Goal: Information Seeking & Learning: Learn about a topic

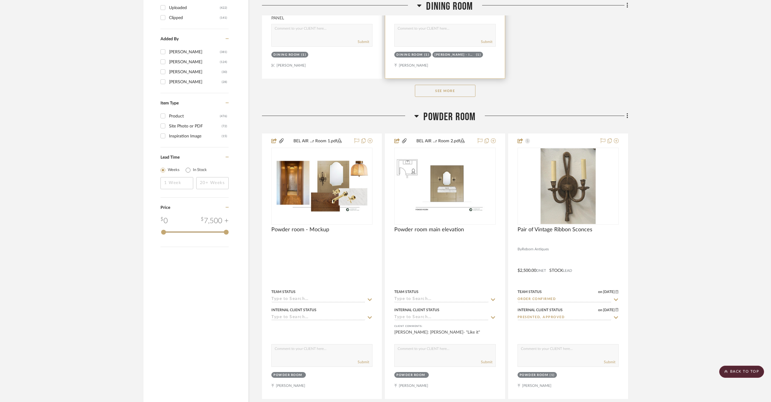
scroll to position [1083, 0]
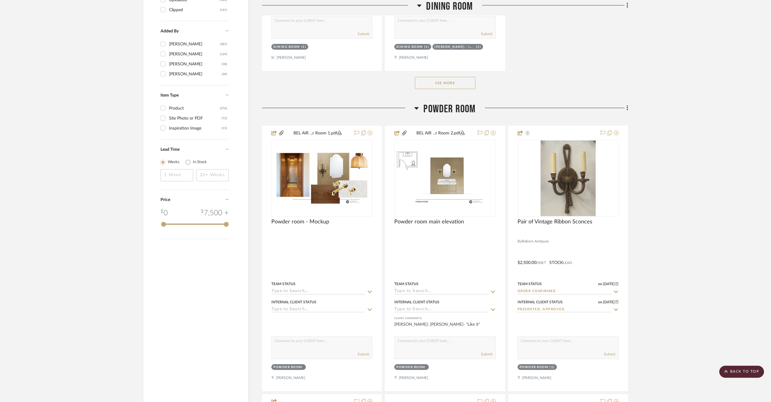
click at [452, 115] on span "Powder Room" at bounding box center [450, 109] width 52 height 13
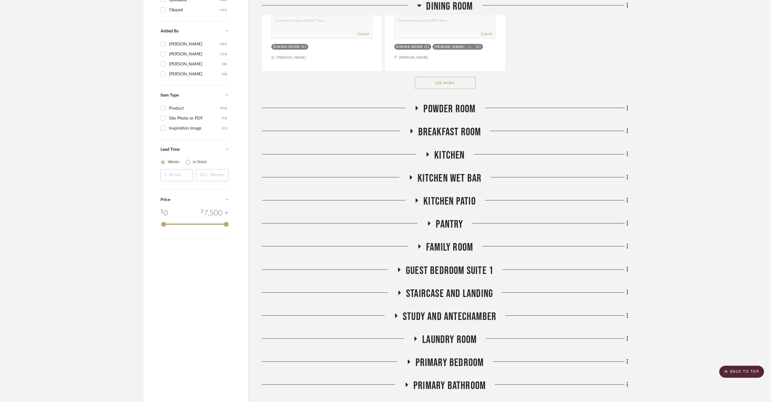
click at [452, 115] on span "Powder Room" at bounding box center [450, 109] width 52 height 13
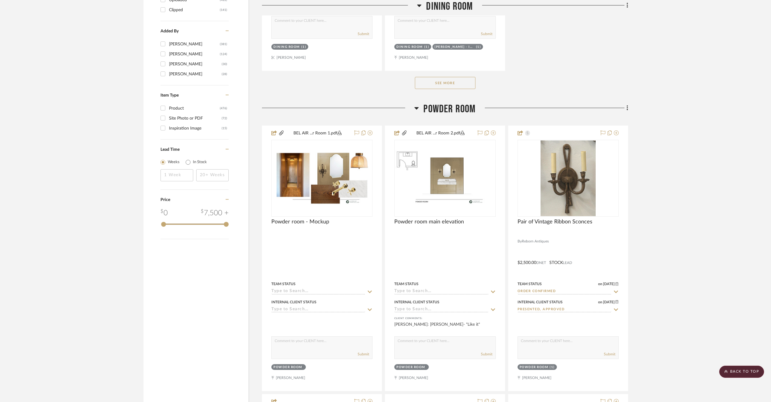
click at [454, 109] on span "Powder Room" at bounding box center [450, 109] width 52 height 13
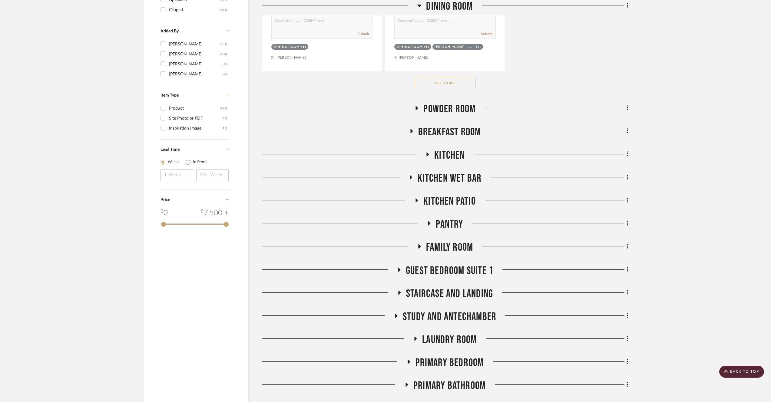
click at [464, 178] on span "Kitchen Wet Bar" at bounding box center [450, 178] width 64 height 13
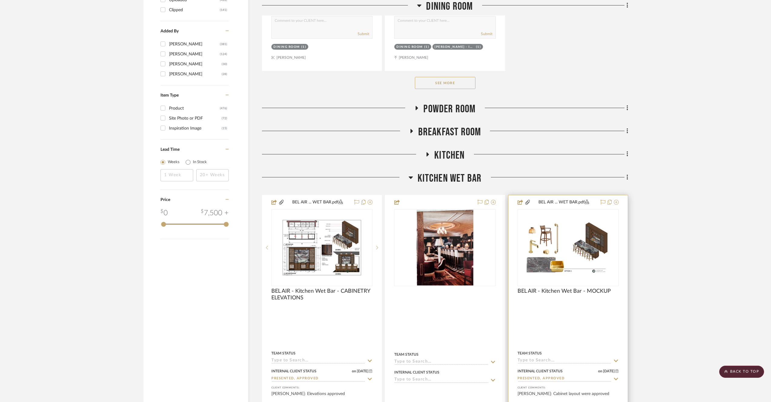
scroll to position [1087, 0]
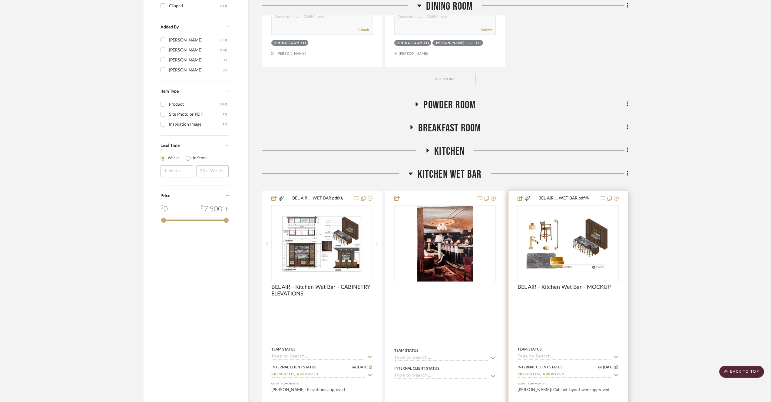
click at [533, 245] on img "0" at bounding box center [568, 244] width 100 height 56
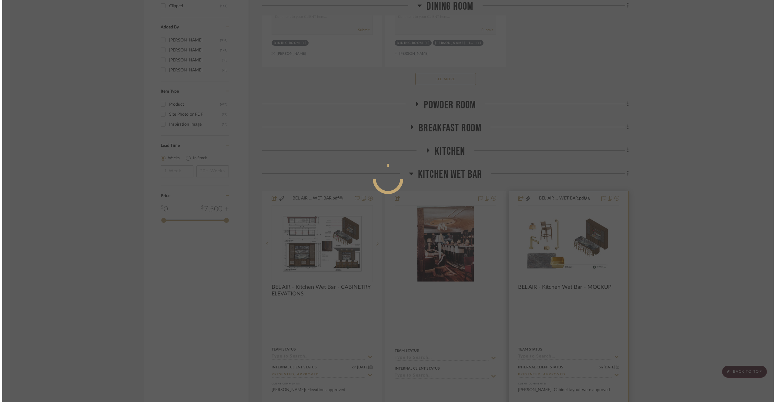
scroll to position [0, 0]
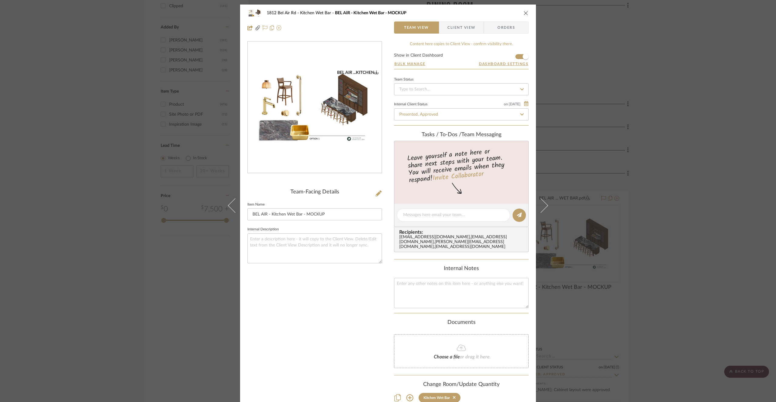
click at [646, 126] on div "1812 Bel Air Rd Kitchen Wet Bar BEL AIR - Kitchen Wet Bar - MOCKUP Team View Cl…" at bounding box center [388, 201] width 776 height 402
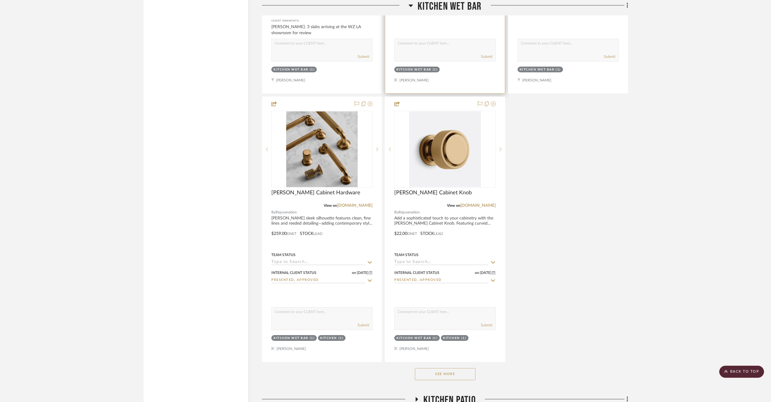
scroll to position [1839, 0]
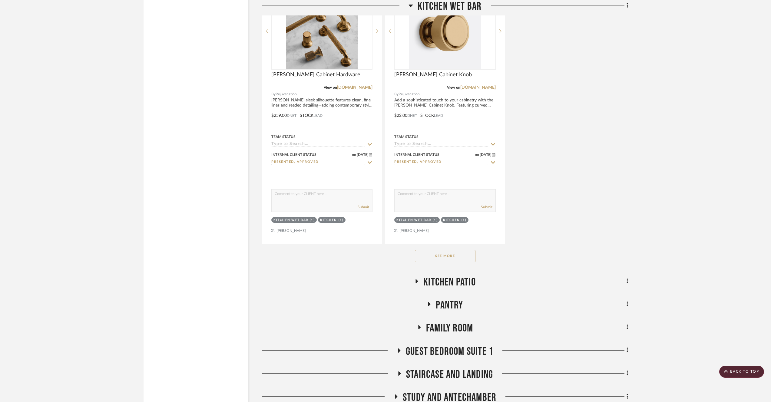
click at [450, 252] on button "See More" at bounding box center [445, 256] width 61 height 12
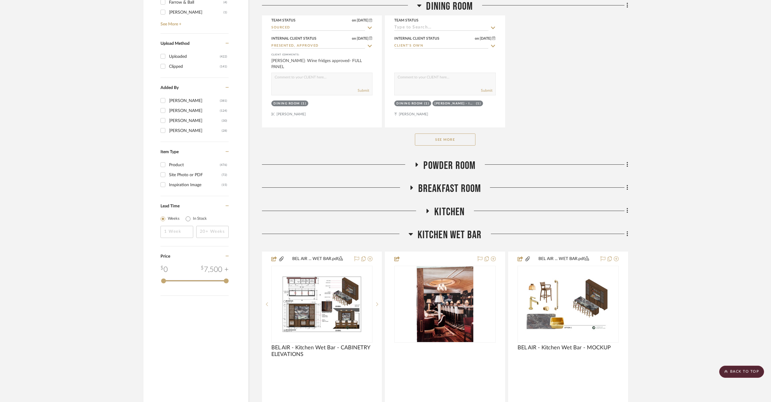
scroll to position [1115, 0]
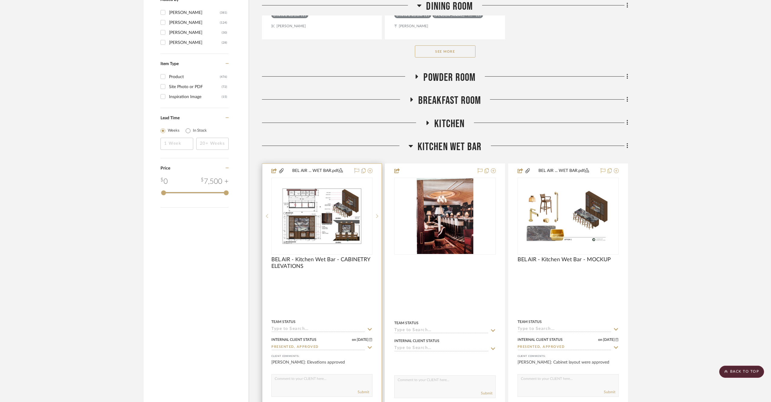
click at [0, 0] on img at bounding box center [0, 0] width 0 height 0
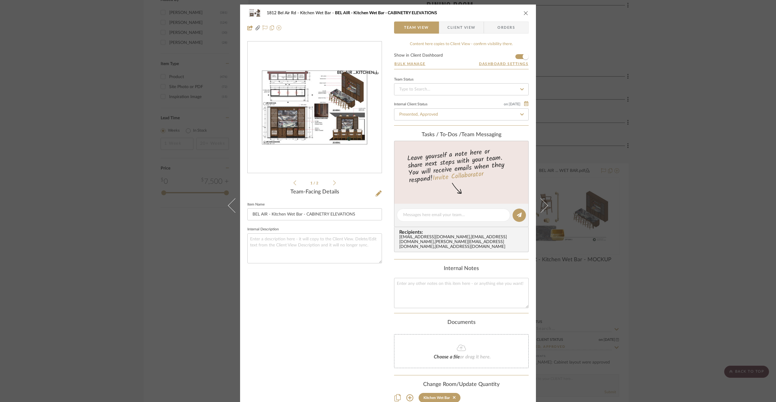
click at [329, 180] on li "1 / 2" at bounding box center [314, 182] width 37 height 7
click at [329, 182] on li "1 / 2" at bounding box center [314, 182] width 37 height 7
click at [333, 183] on icon at bounding box center [334, 182] width 3 height 5
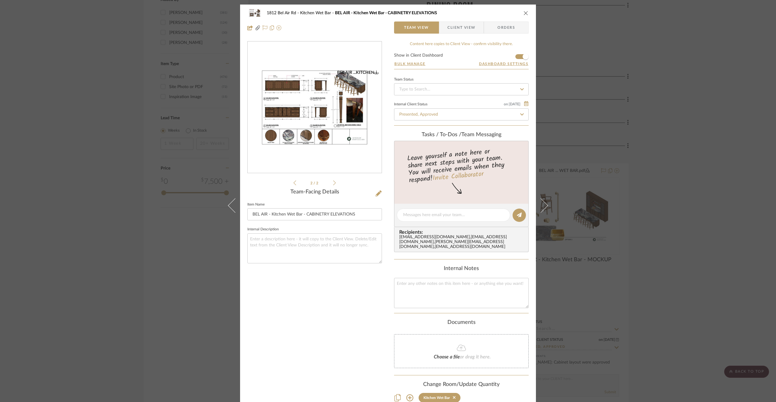
click at [365, 71] on div "BEL AIR ...KITCHEN" at bounding box center [358, 72] width 42 height 5
click at [171, 92] on div "1812 Bel Air Rd Kitchen Wet Bar BEL AIR - Kitchen Wet Bar - CABINETRY ELEVATION…" at bounding box center [388, 201] width 776 height 402
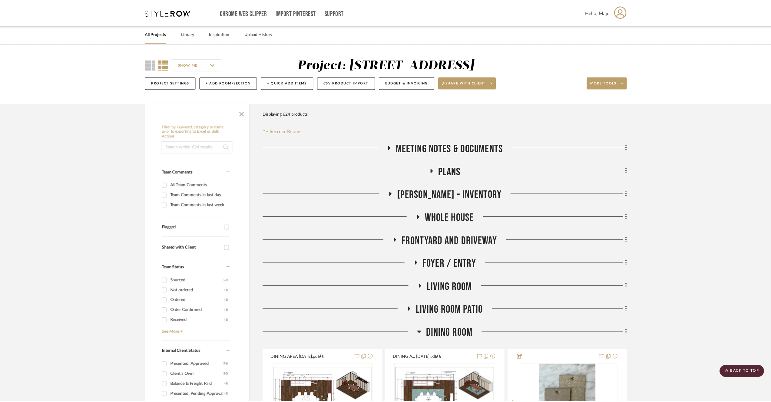
scroll to position [1115, 0]
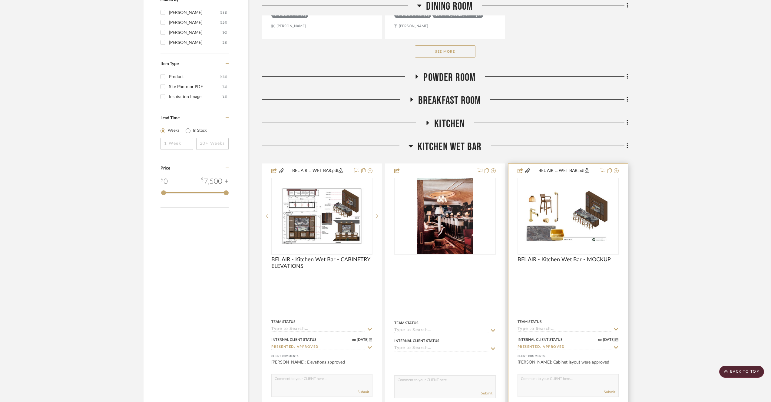
click at [525, 223] on img "0" at bounding box center [568, 216] width 100 height 56
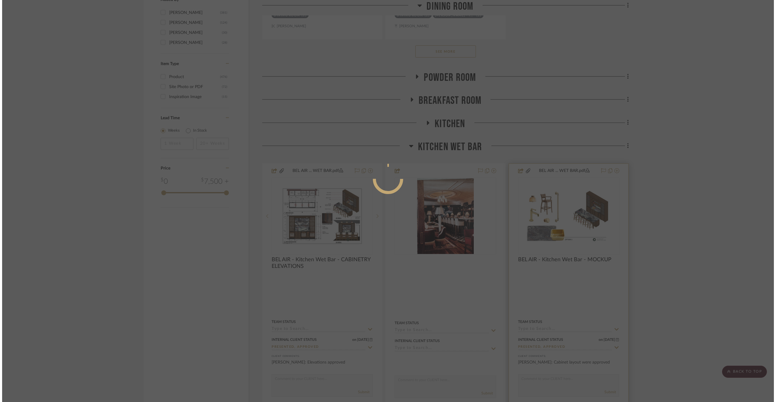
scroll to position [0, 0]
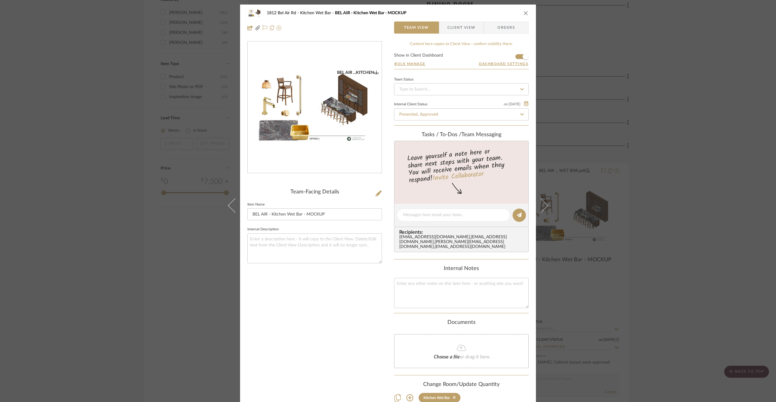
click at [369, 71] on div "BEL AIR ...KITCHEN" at bounding box center [358, 72] width 42 height 5
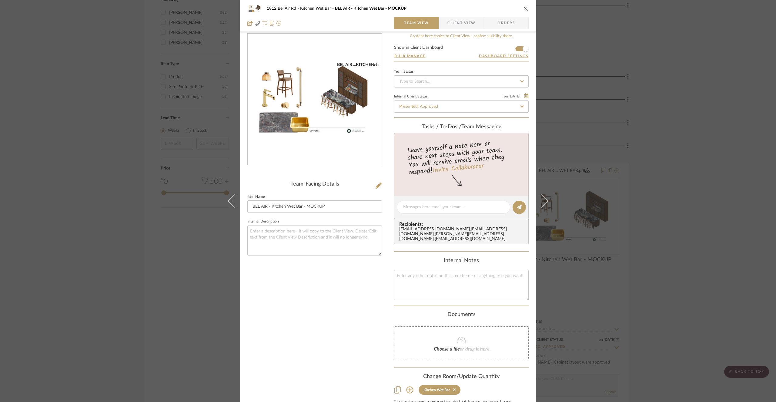
click at [675, 97] on div "1812 Bel Air Rd Kitchen Wet Bar BEL AIR - Kitchen Wet Bar - MOCKUP Team View Cl…" at bounding box center [388, 201] width 776 height 402
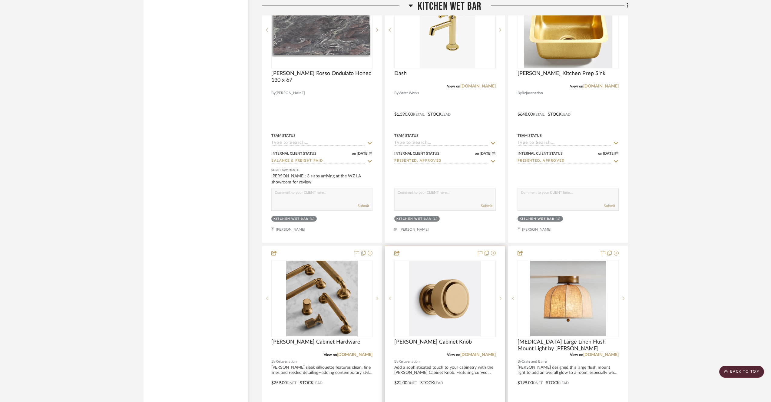
scroll to position [1752, 0]
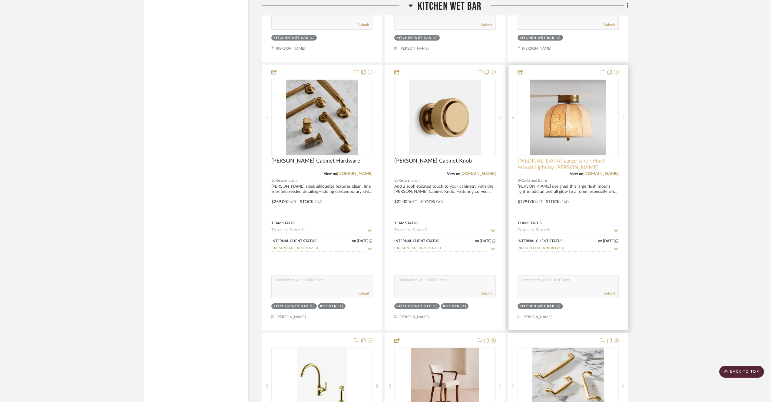
click at [560, 164] on span "[MEDICAL_DATA] Large Linen Flush Mount Light by [PERSON_NAME]" at bounding box center [568, 164] width 101 height 13
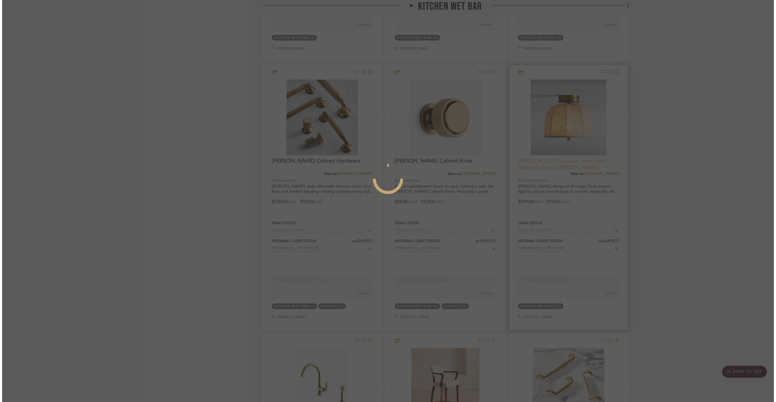
scroll to position [0, 0]
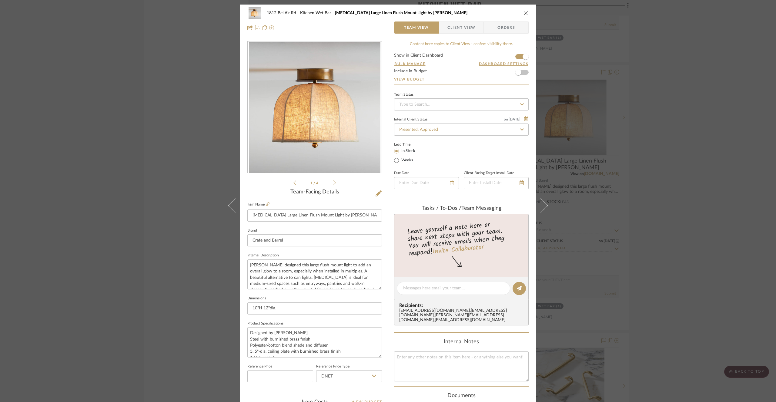
click at [335, 184] on div "1 / 4" at bounding box center [314, 113] width 135 height 145
click at [333, 183] on icon at bounding box center [334, 182] width 3 height 5
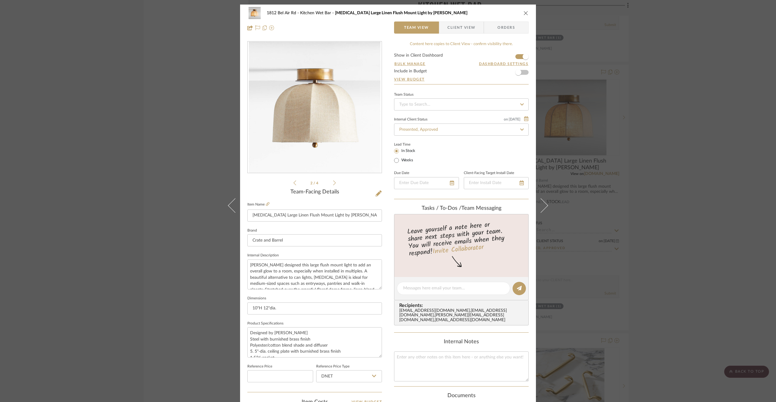
click at [333, 183] on icon at bounding box center [334, 182] width 3 height 5
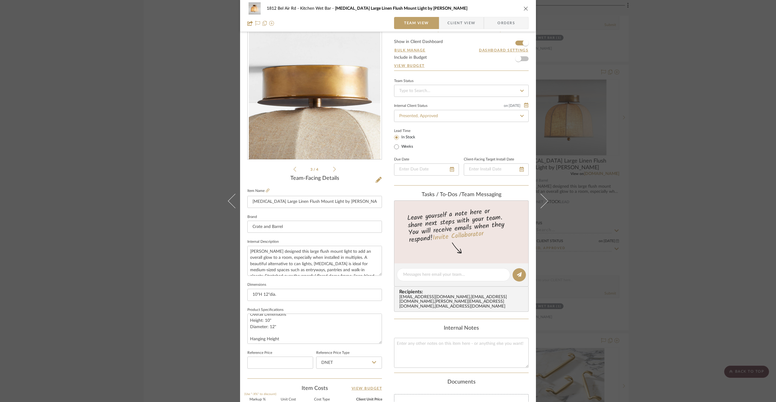
scroll to position [10, 0]
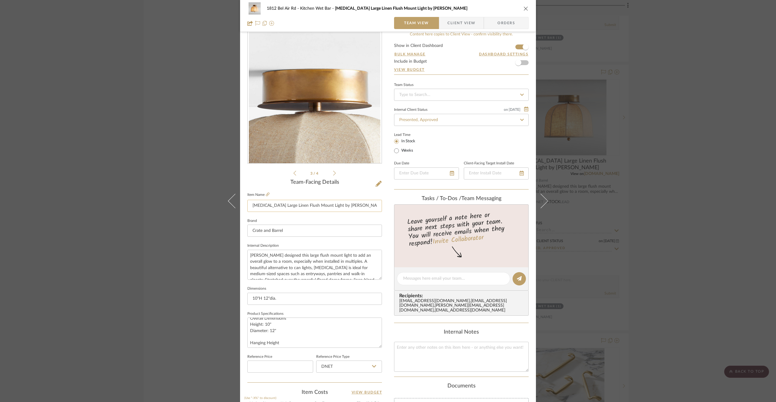
click at [277, 206] on input "[MEDICAL_DATA] Large Linen Flush Mount Light by [PERSON_NAME]" at bounding box center [314, 206] width 135 height 12
